Goal: Task Accomplishment & Management: Manage account settings

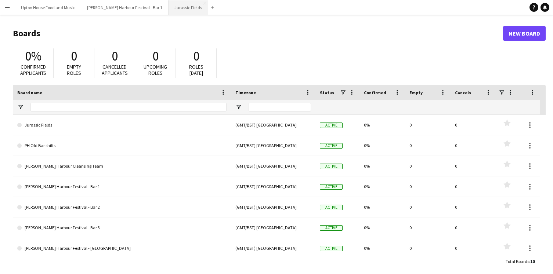
click at [171, 5] on button "Jurassic Fields Close" at bounding box center [188, 7] width 40 height 14
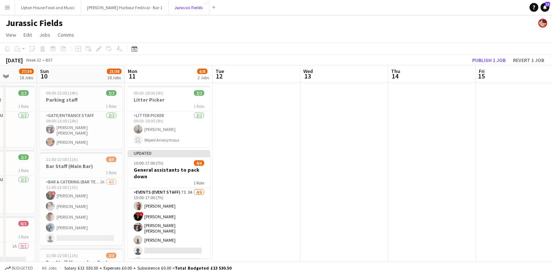
scroll to position [0, 193]
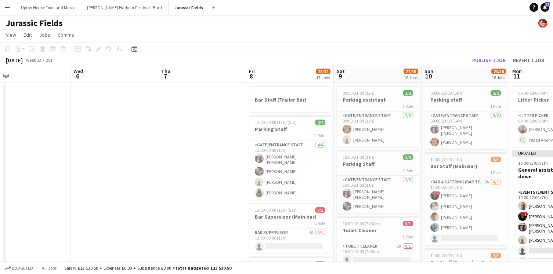
click at [8, 7] on app-icon "Menu" at bounding box center [7, 7] width 6 height 6
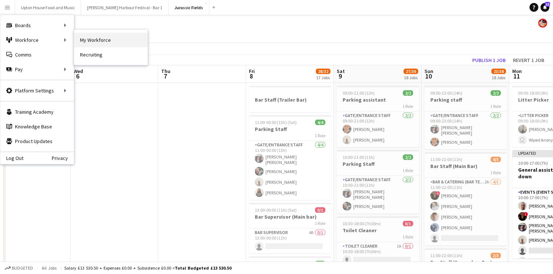
click at [98, 43] on link "My Workforce" at bounding box center [110, 40] width 73 height 15
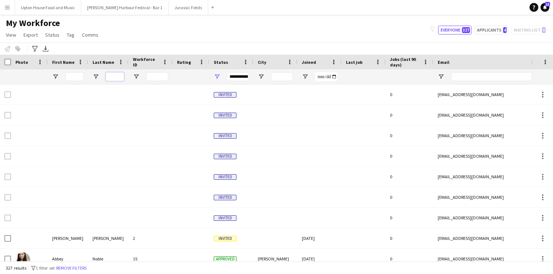
click at [114, 76] on input "Last Name Filter Input" at bounding box center [115, 76] width 18 height 9
click at [73, 78] on input "First Name Filter Input" at bounding box center [74, 76] width 18 height 9
type input "***"
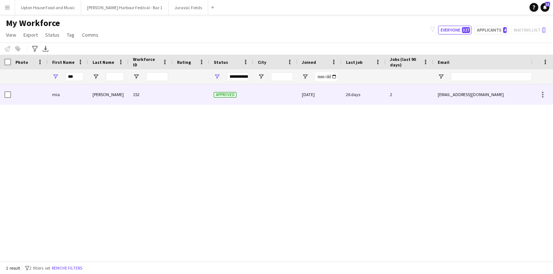
click at [191, 96] on div at bounding box center [190, 94] width 37 height 20
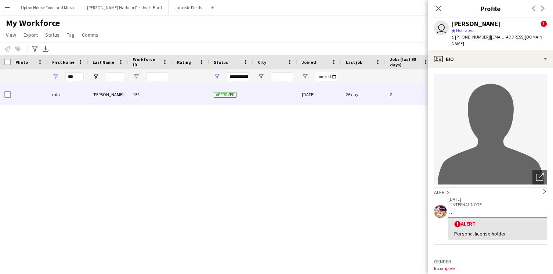
click at [169, 136] on div "[PERSON_NAME] 152 Approved [DATE] 26 days 2 [EMAIL_ADDRESS][DOMAIN_NAME] [PHONE…" at bounding box center [265, 172] width 530 height 177
click at [168, 7] on button "Jurassic Fields Close" at bounding box center [188, 7] width 40 height 14
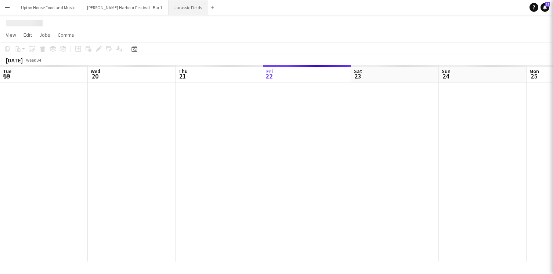
scroll to position [0, 175]
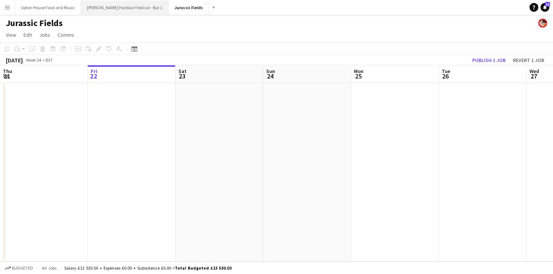
click at [117, 10] on button "[PERSON_NAME] Harbour Festival - Bar 1 Close" at bounding box center [124, 7] width 87 height 14
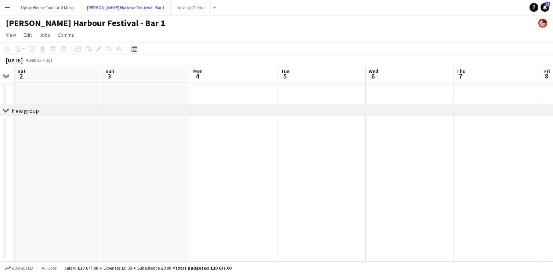
scroll to position [0, 151]
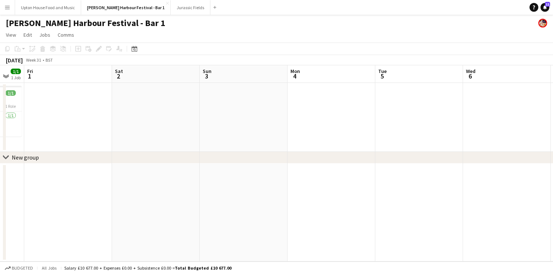
click at [18, 156] on div "New group" at bounding box center [25, 157] width 27 height 7
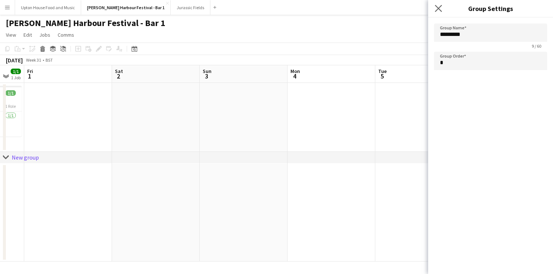
click at [433, 6] on app-icon "Close pop-in" at bounding box center [438, 8] width 11 height 11
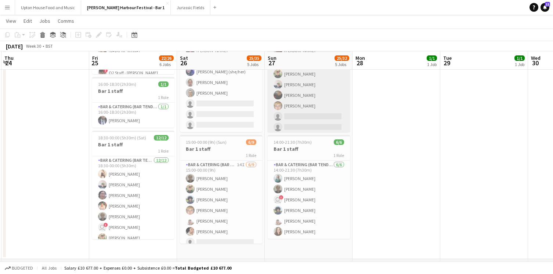
scroll to position [238, 0]
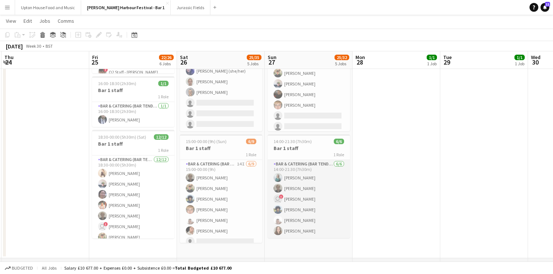
click at [310, 200] on app-card-role "Bar & Catering (Bar Tender) [DATE] 14:00-21:30 (7h30m) [PERSON_NAME] [PERSON_NA…" at bounding box center [308, 199] width 82 height 78
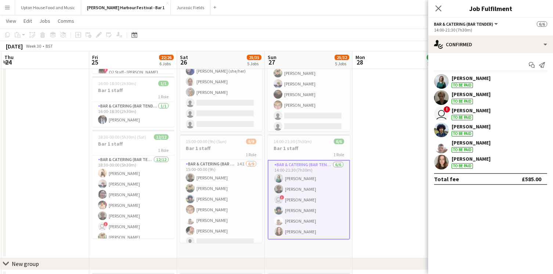
click at [470, 113] on div "[PERSON_NAME]" at bounding box center [470, 110] width 39 height 7
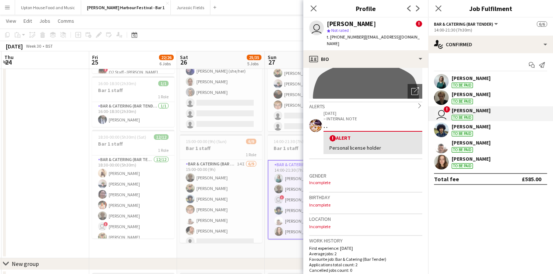
scroll to position [0, 0]
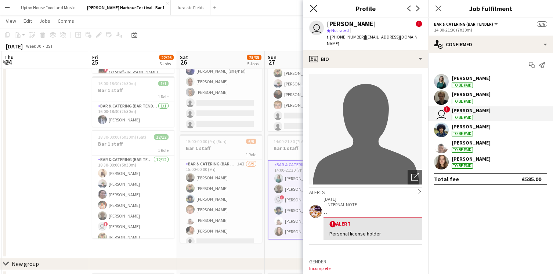
click at [314, 8] on icon at bounding box center [313, 8] width 7 height 7
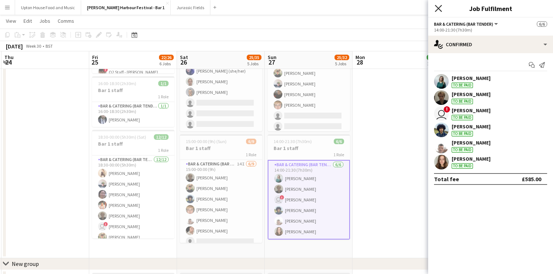
click at [437, 6] on icon "Close pop-in" at bounding box center [437, 8] width 7 height 7
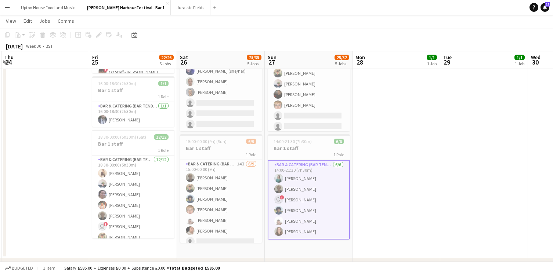
click at [10, 9] on app-icon "Menu" at bounding box center [7, 7] width 6 height 6
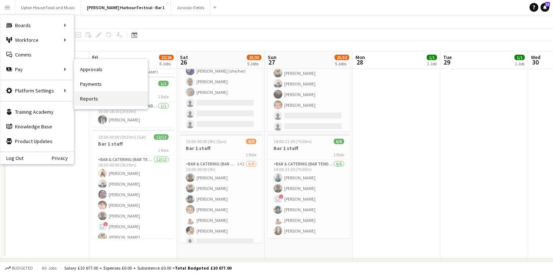
click at [92, 100] on link "Reports" at bounding box center [110, 98] width 73 height 15
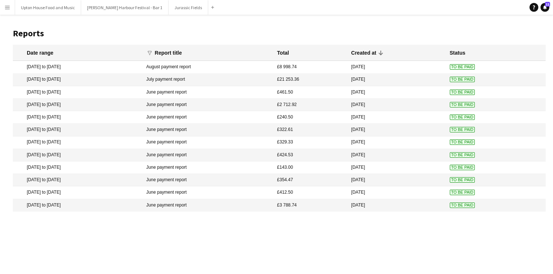
click at [110, 79] on mat-cell "[DATE] to [DATE]" at bounding box center [78, 80] width 130 height 12
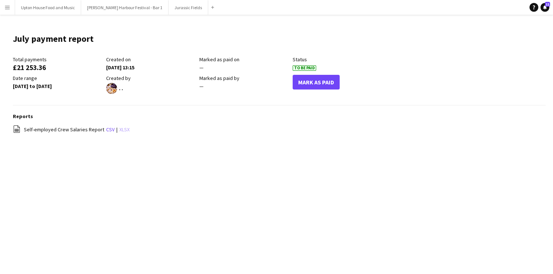
click at [121, 131] on link "xlsx" at bounding box center [124, 129] width 10 height 7
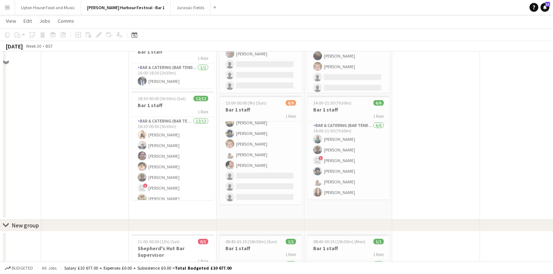
scroll to position [322, 0]
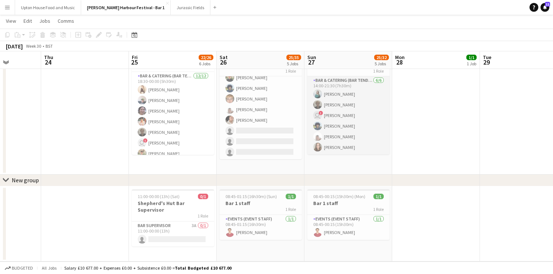
click at [361, 105] on app-card-role "Bar & Catering (Bar Tender) [DATE] 14:00-21:30 (7h30m) [PERSON_NAME] [PERSON_NA…" at bounding box center [348, 115] width 82 height 78
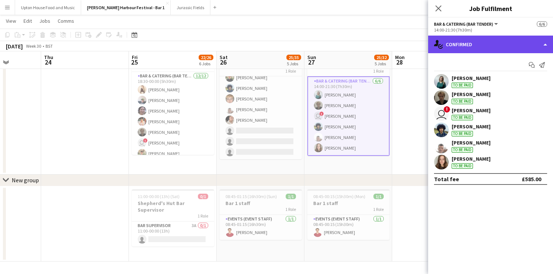
click at [468, 45] on div "single-neutral-actions-check-2 Confirmed" at bounding box center [490, 45] width 125 height 18
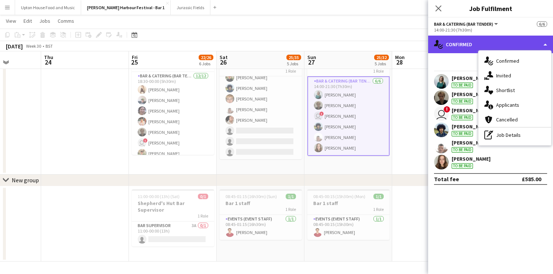
click at [464, 47] on div "single-neutral-actions-check-2 Confirmed" at bounding box center [490, 45] width 125 height 18
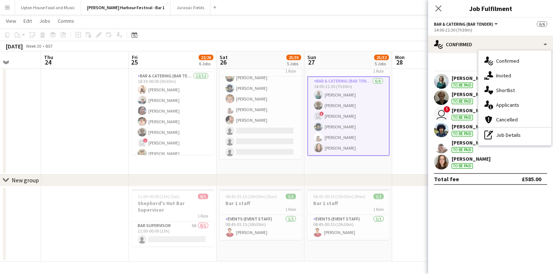
click at [451, 200] on mat-expansion-panel "check Confirmed Start chat Send notification [PERSON_NAME] To be paid [PERSON_N…" at bounding box center [490, 163] width 125 height 221
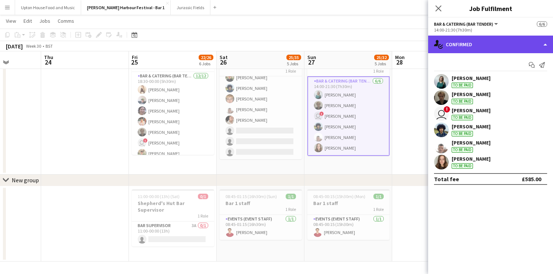
click at [543, 41] on div "single-neutral-actions-check-2 Confirmed" at bounding box center [490, 45] width 125 height 18
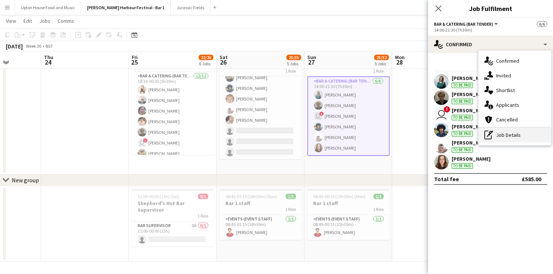
click at [503, 132] on div "pen-write Job Details" at bounding box center [514, 135] width 73 height 15
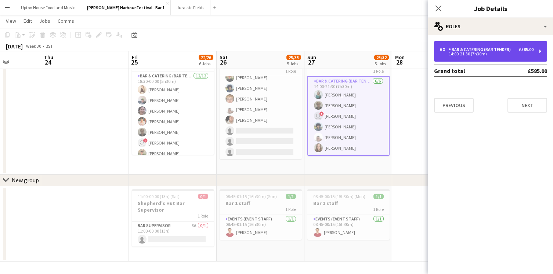
click at [533, 54] on div "6 x Bar & Catering (Bar Tender) £585.00 14:00-21:30 (7h30m)" at bounding box center [490, 51] width 113 height 21
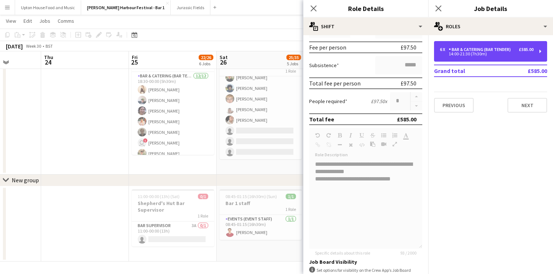
scroll to position [0, 0]
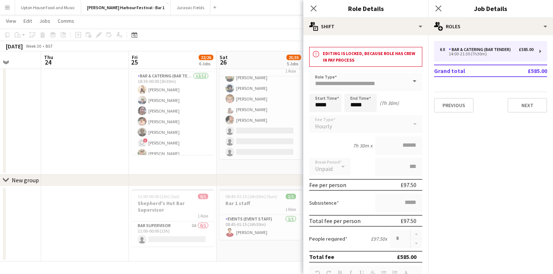
click at [318, 7] on div "Close pop-in" at bounding box center [313, 8] width 21 height 17
click at [314, 7] on icon at bounding box center [313, 8] width 7 height 7
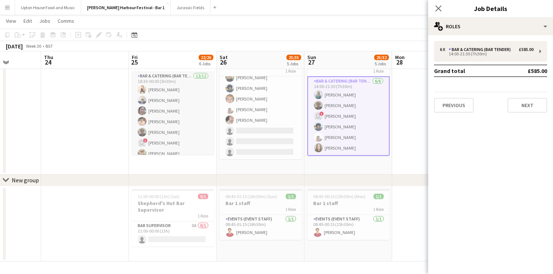
click at [189, 126] on app-card-role "Bar & Catering (Bar Tender) [DATE] 18:30-00:00 (5h30m) [PERSON_NAME] [PERSON_NA…" at bounding box center [173, 143] width 82 height 142
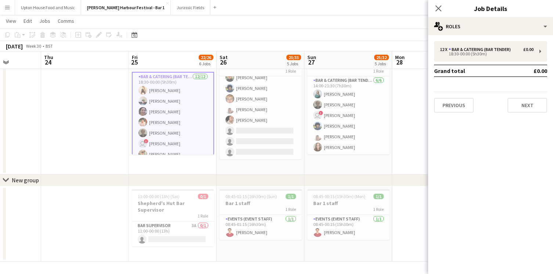
click at [167, 142] on app-card-role "Bar & Catering (Bar Tender) [DATE] 18:30-00:00 (5h30m) [PERSON_NAME] [PERSON_NA…" at bounding box center [173, 143] width 82 height 143
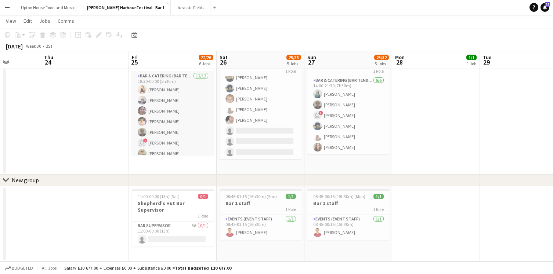
click at [183, 135] on app-card-role "Bar & Catering (Bar Tender) [DATE] 18:30-00:00 (5h30m) [PERSON_NAME] [PERSON_NA…" at bounding box center [173, 143] width 82 height 142
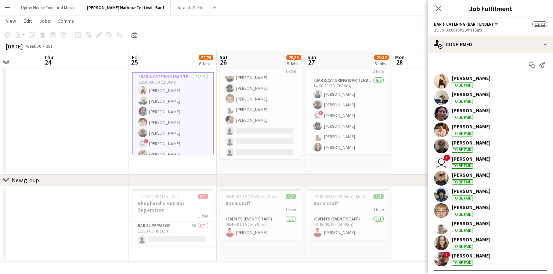
click at [484, 157] on div "user ! [PERSON_NAME] To be paid" at bounding box center [490, 162] width 125 height 15
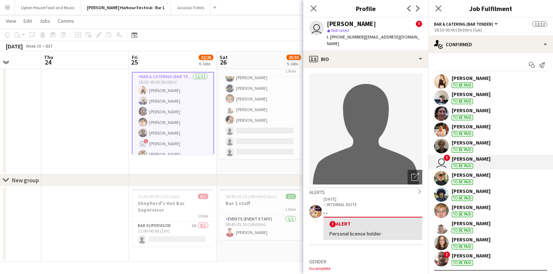
click at [493, 164] on div "user ! [PERSON_NAME] To be paid" at bounding box center [490, 162] width 125 height 15
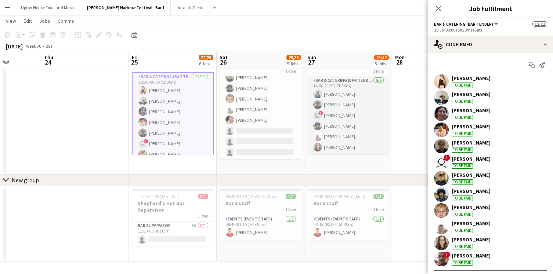
click at [364, 115] on app-card-role "Bar & Catering (Bar Tender) [DATE] 14:00-21:30 (7h30m) [PERSON_NAME] [PERSON_NA…" at bounding box center [348, 115] width 82 height 78
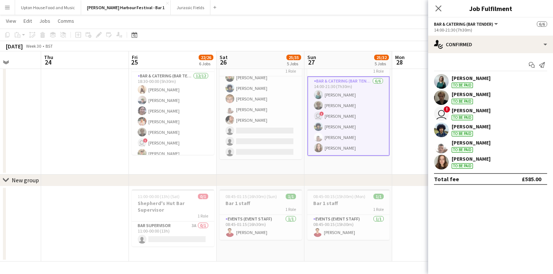
click at [476, 111] on div "user ! [PERSON_NAME] To be paid" at bounding box center [490, 113] width 125 height 15
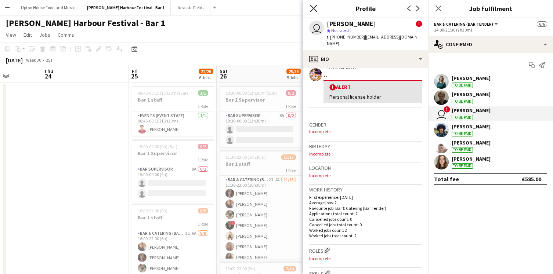
click at [315, 6] on icon at bounding box center [313, 8] width 7 height 7
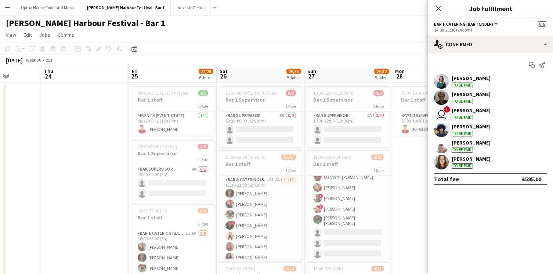
click at [241, 35] on app-page-menu "View Day view expanded Day view collapsed Month view Date picker Jump to [DATE]…" at bounding box center [276, 36] width 553 height 14
